Goal: Information Seeking & Learning: Learn about a topic

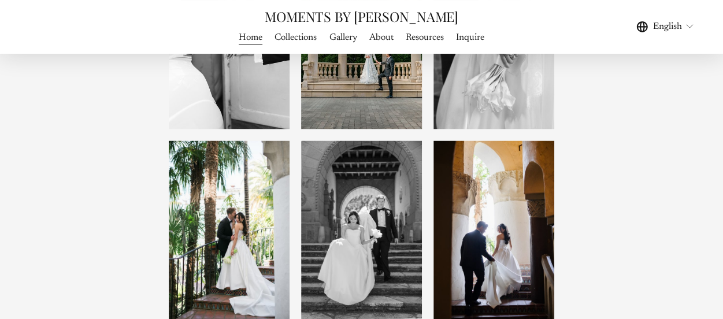
scroll to position [822, 0]
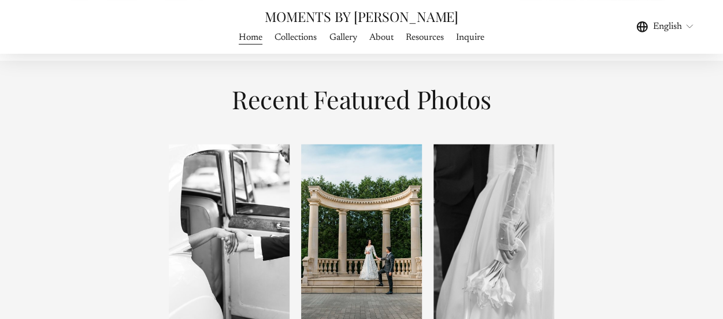
click at [348, 42] on span "Gallery" at bounding box center [343, 38] width 28 height 14
click at [0, 0] on span "WEDDING PHOTOGRAPHY" at bounding box center [0, 0] width 0 height 0
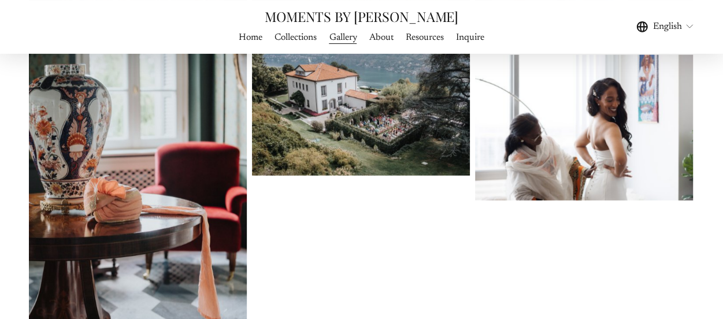
scroll to position [8262, 0]
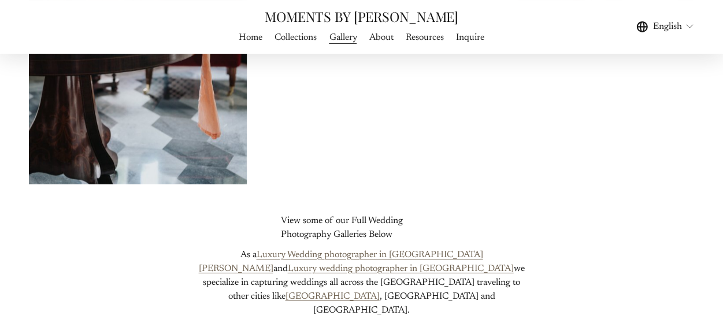
click at [388, 39] on link "About" at bounding box center [381, 38] width 24 height 16
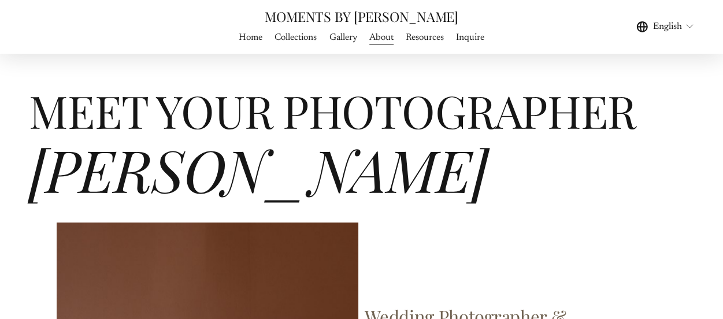
click at [478, 38] on link "Inquire" at bounding box center [470, 38] width 28 height 16
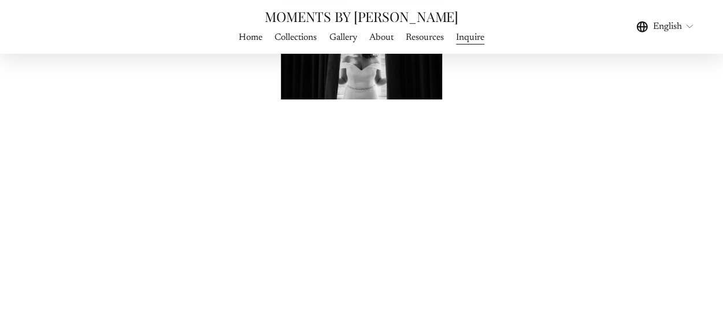
scroll to position [242, 0]
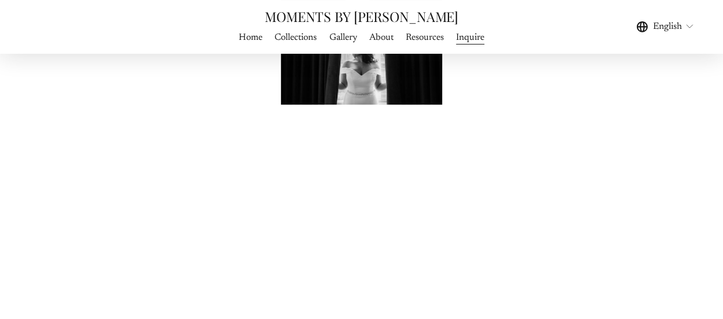
click at [414, 36] on link "Resources" at bounding box center [424, 38] width 38 height 16
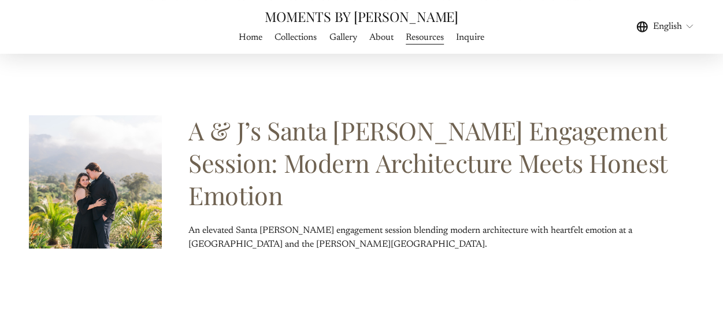
scroll to position [661, 0]
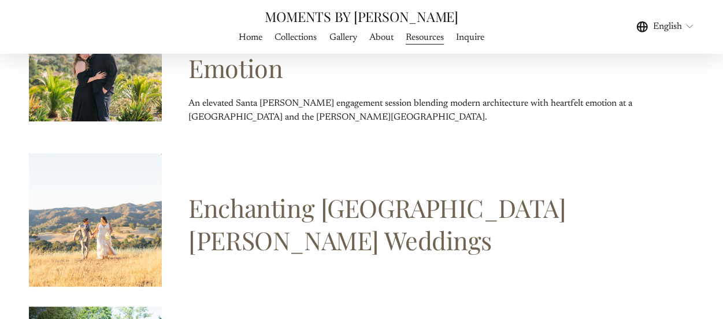
click at [444, 191] on link "Enchanting [GEOGRAPHIC_DATA][PERSON_NAME] Weddings" at bounding box center [376, 224] width 377 height 66
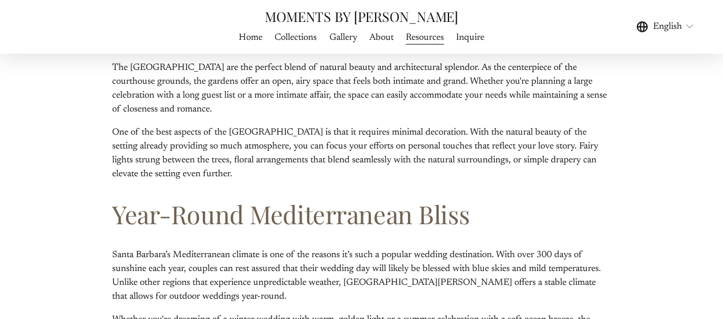
scroll to position [2577, 0]
